Goal: Use online tool/utility

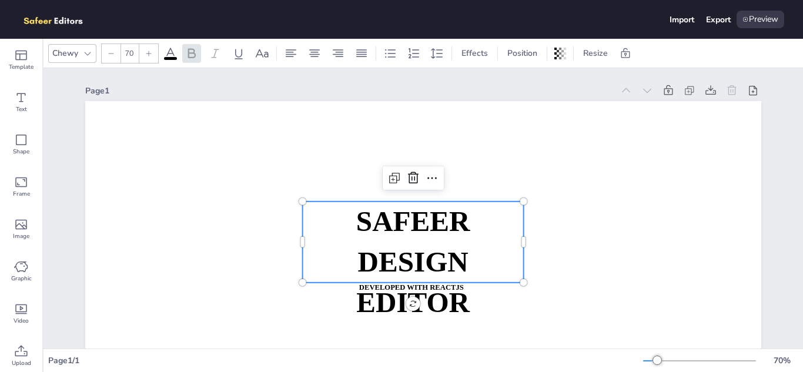
click at [432, 309] on strong "DESIGN EDITOR" at bounding box center [412, 282] width 113 height 72
click at [451, 258] on strong "DESIGN EDITOR" at bounding box center [412, 282] width 113 height 72
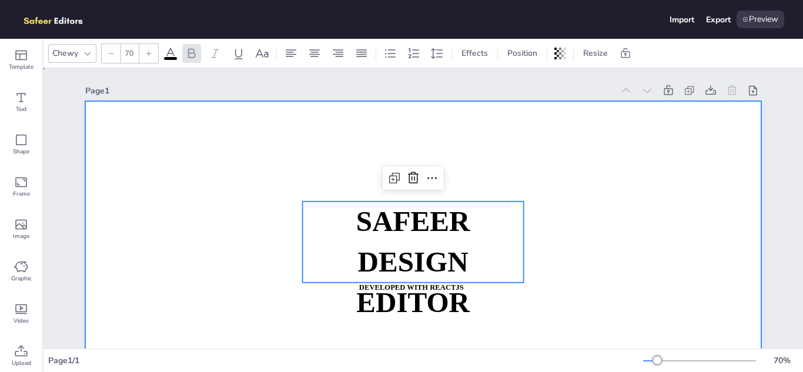
click at [574, 291] on div at bounding box center [423, 291] width 676 height 381
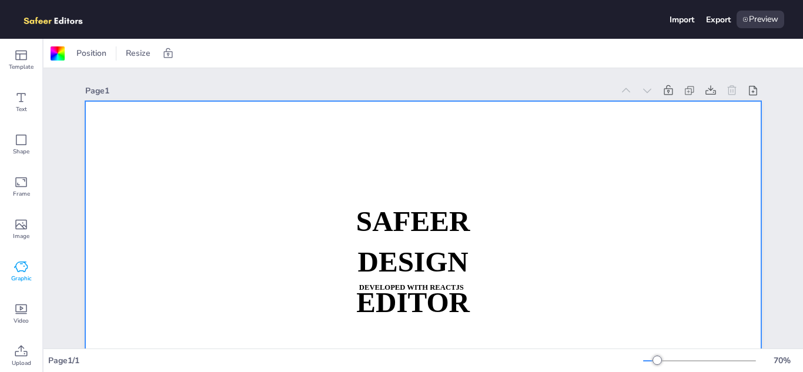
click at [21, 269] on icon at bounding box center [21, 267] width 14 height 14
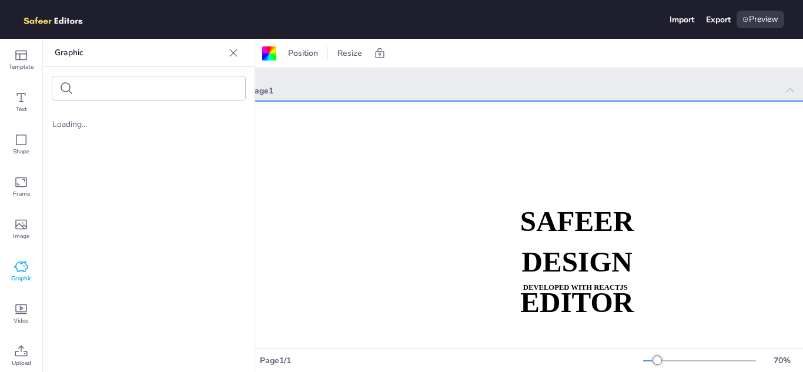
scroll to position [0, 212]
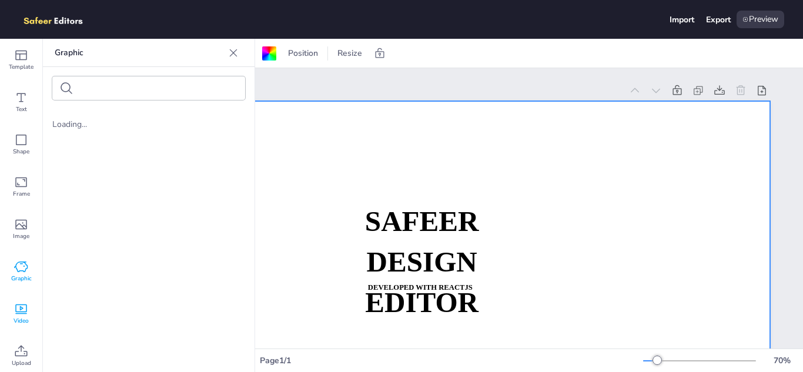
click at [15, 313] on icon at bounding box center [21, 309] width 14 height 14
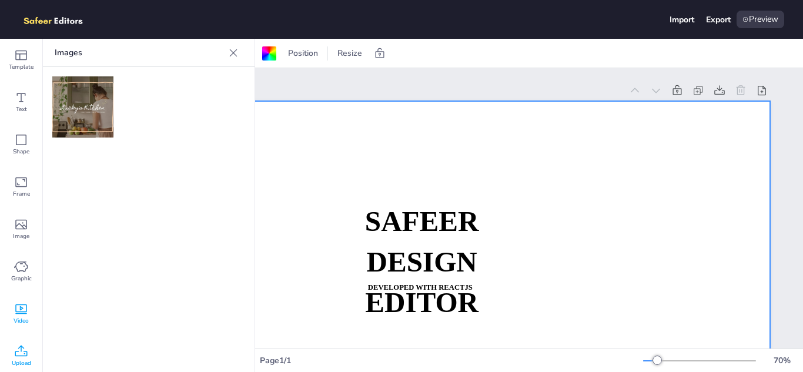
click at [14, 354] on div "Upload" at bounding box center [21, 356] width 42 height 42
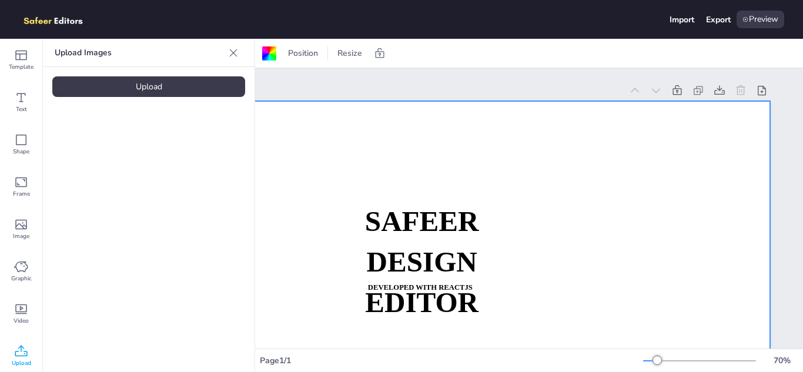
click at [133, 85] on div "Upload" at bounding box center [148, 86] width 193 height 21
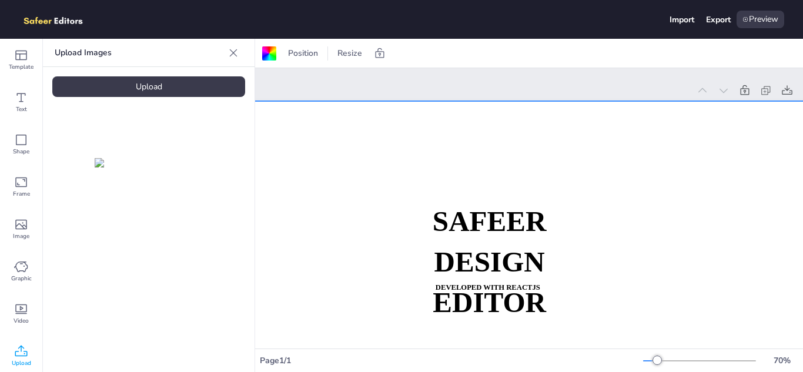
scroll to position [0, 0]
